Goal: Find specific page/section: Find specific page/section

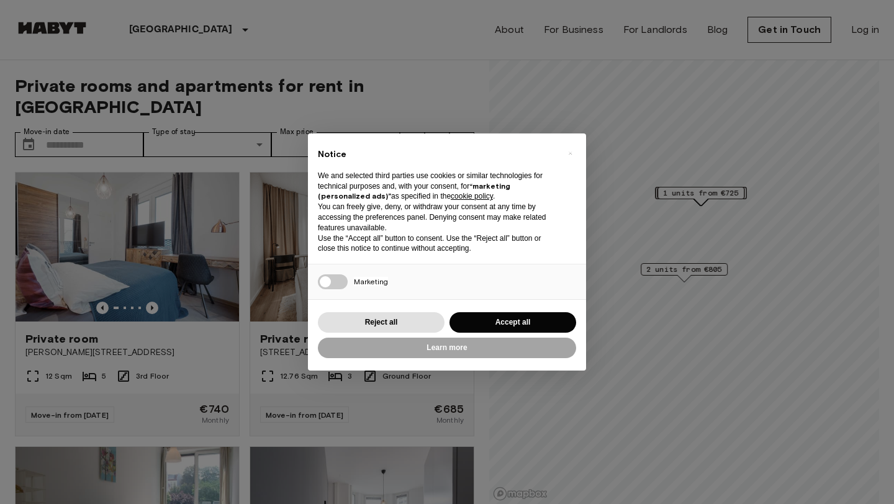
click at [482, 318] on button "Accept all" at bounding box center [513, 322] width 127 height 20
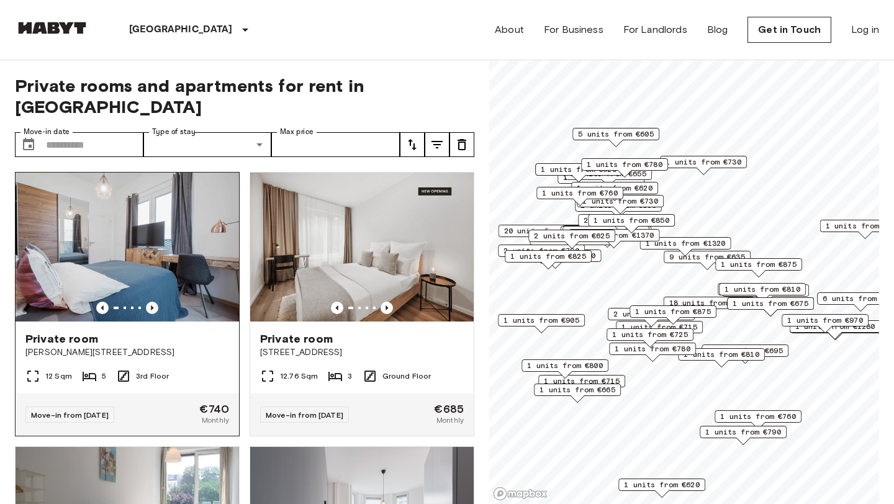
click at [152, 306] on icon "Previous image" at bounding box center [152, 308] width 2 height 5
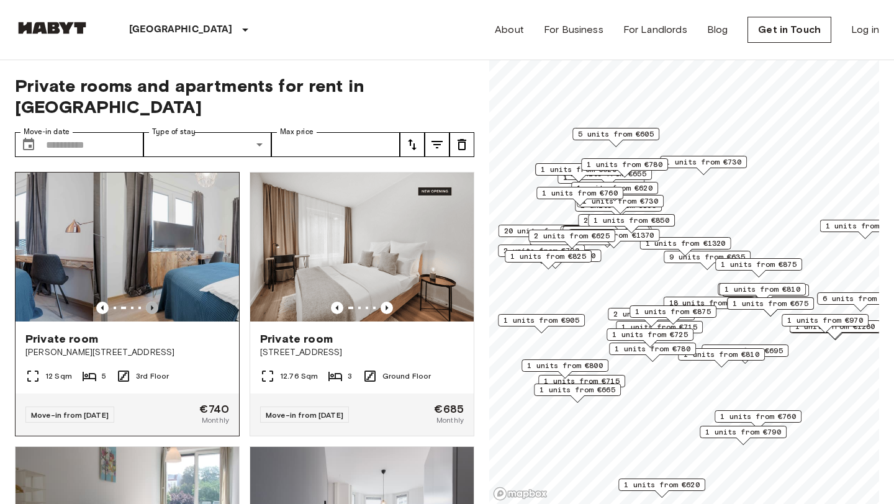
click at [152, 306] on icon "Previous image" at bounding box center [152, 308] width 2 height 5
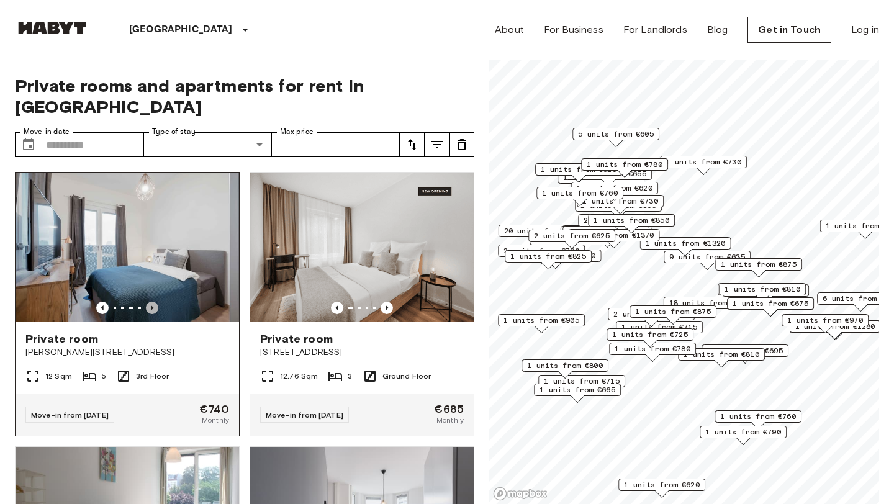
click at [152, 306] on icon "Previous image" at bounding box center [152, 308] width 2 height 5
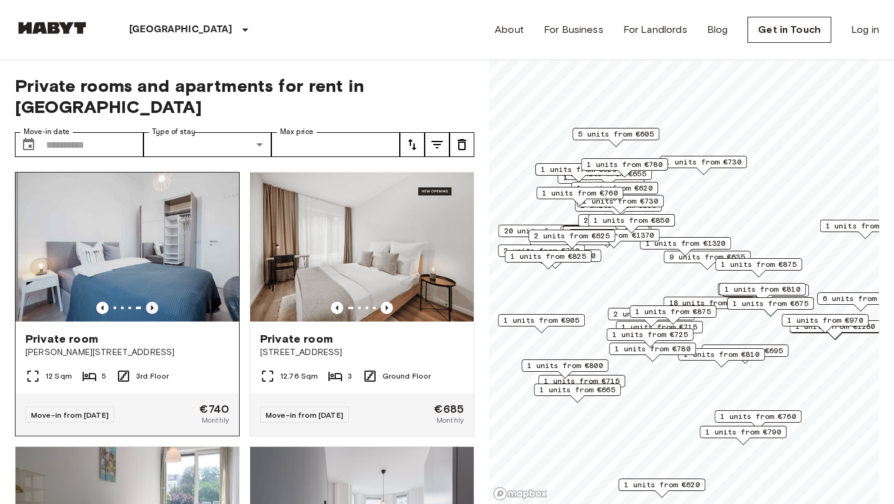
click at [152, 306] on icon "Previous image" at bounding box center [152, 308] width 2 height 5
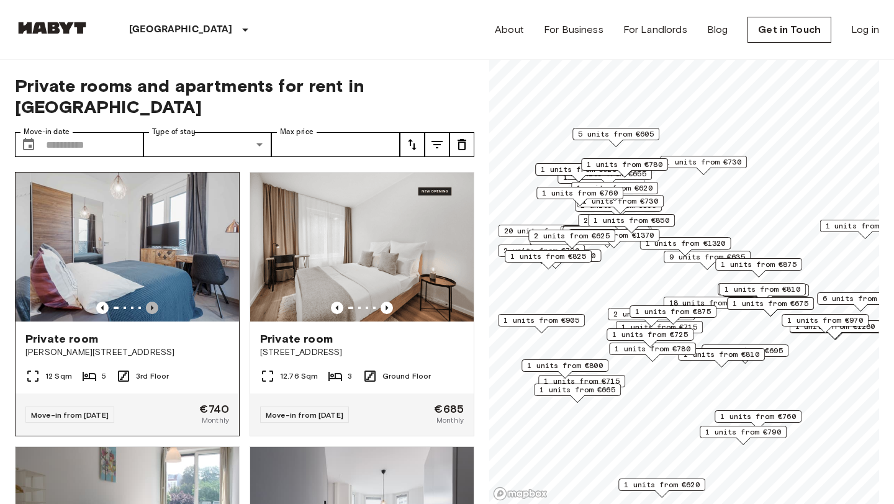
click at [152, 306] on icon "Previous image" at bounding box center [152, 308] width 2 height 5
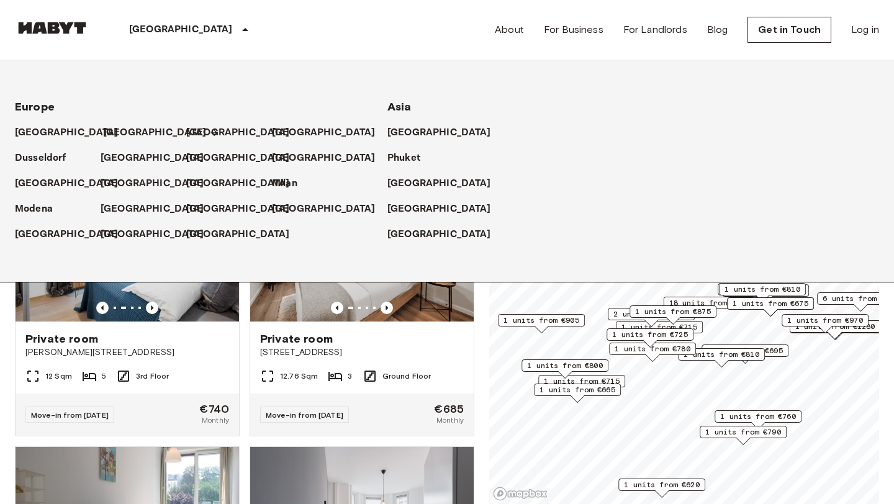
click at [122, 134] on p "[GEOGRAPHIC_DATA]" at bounding box center [155, 132] width 104 height 15
click at [124, 134] on p "[GEOGRAPHIC_DATA]" at bounding box center [155, 132] width 104 height 15
click at [117, 137] on p "[GEOGRAPHIC_DATA]" at bounding box center [155, 132] width 104 height 15
